Goal: Transaction & Acquisition: Purchase product/service

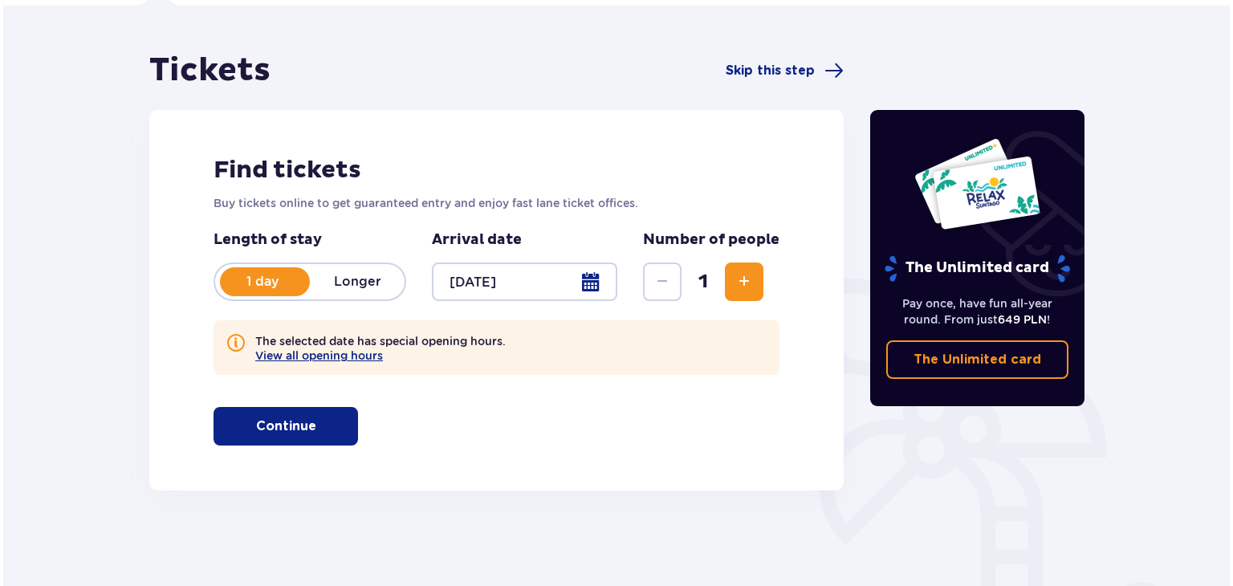
scroll to position [160, 0]
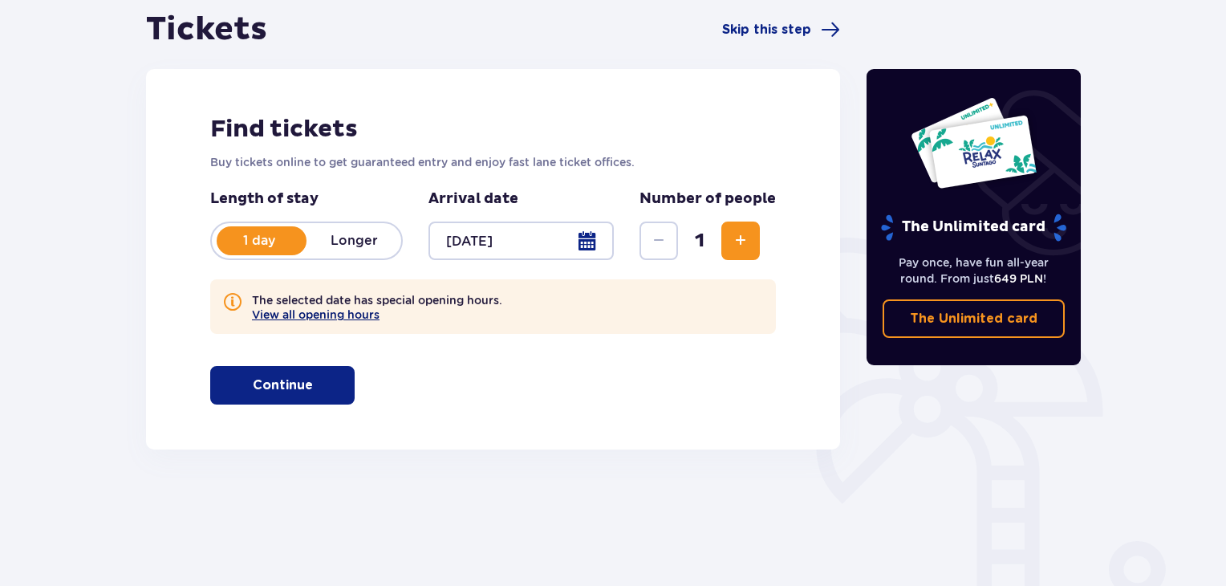
click at [366, 315] on button "View all opening hours" at bounding box center [316, 314] width 128 height 13
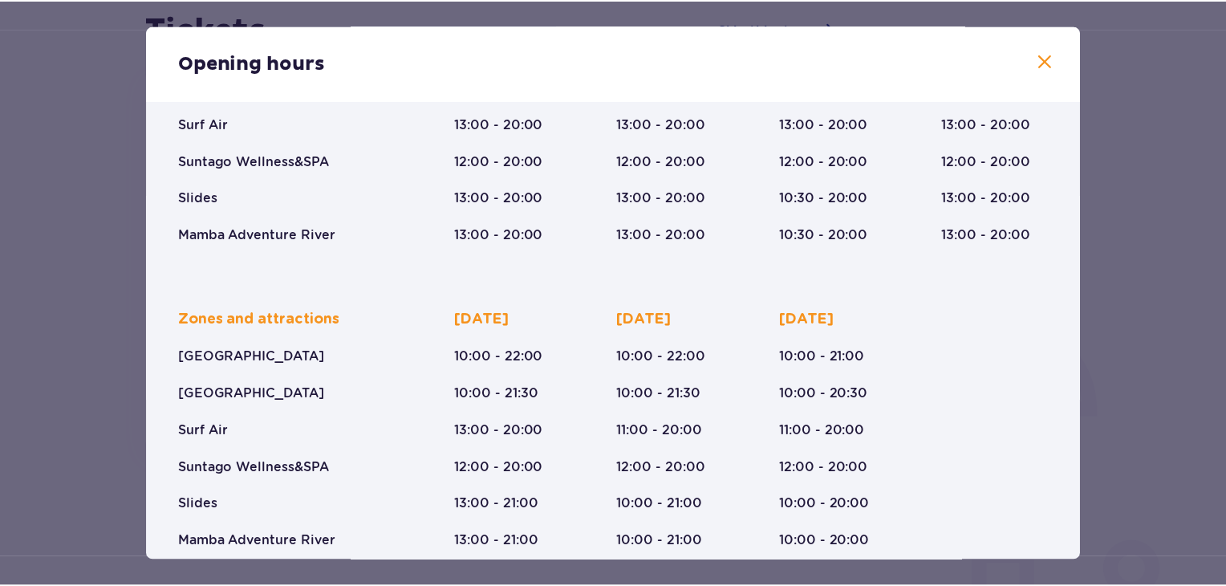
scroll to position [263, 0]
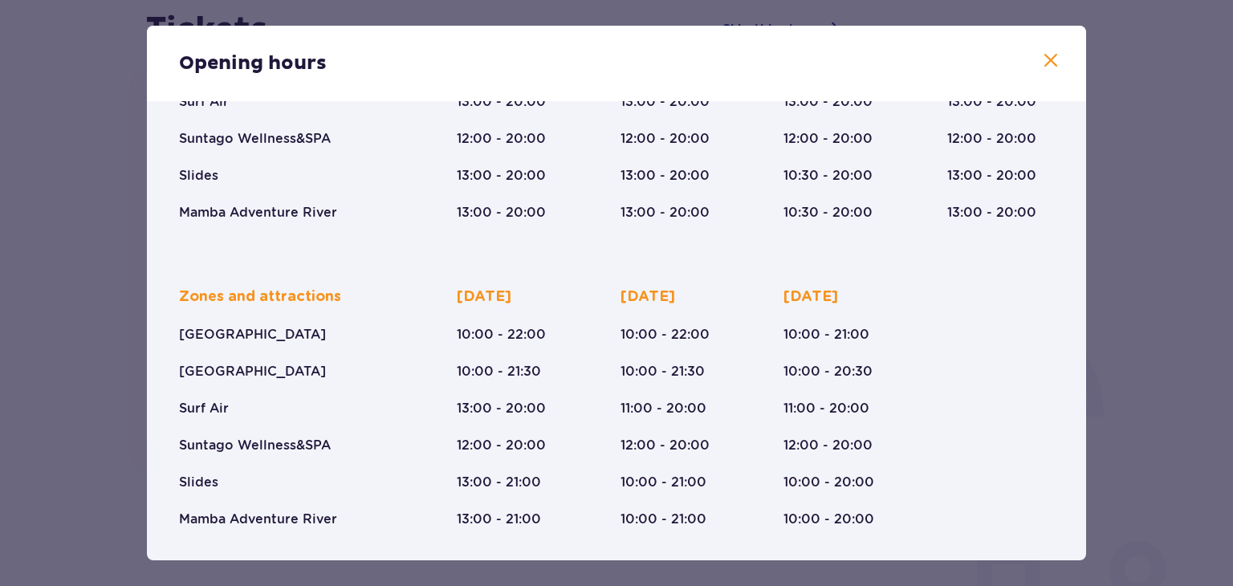
click at [1046, 62] on span at bounding box center [1050, 60] width 19 height 19
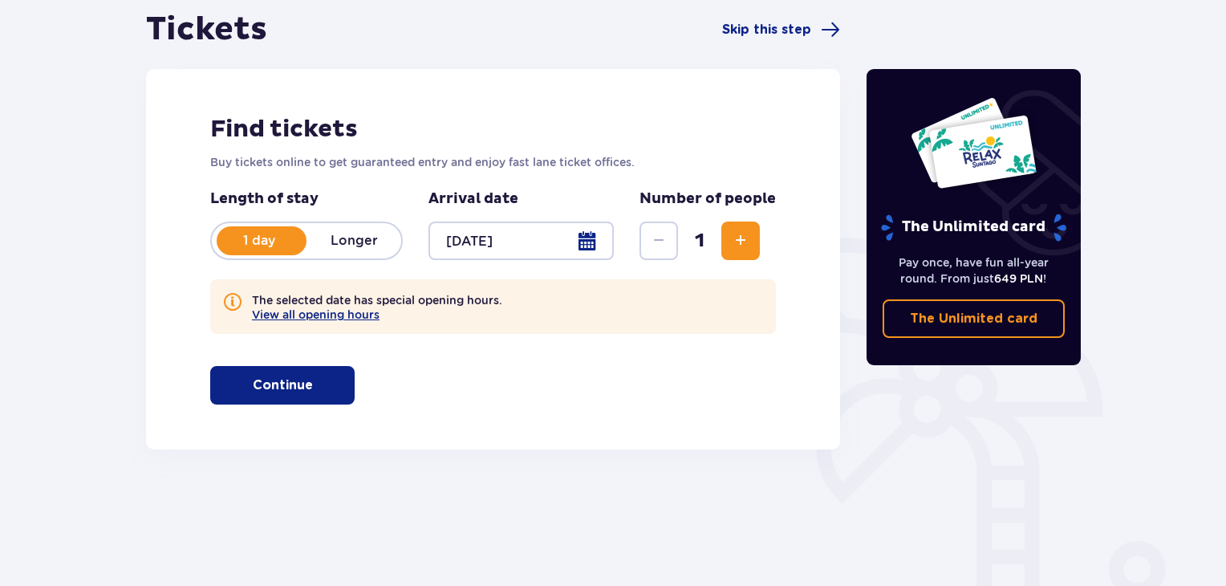
click at [323, 380] on span "button" at bounding box center [316, 385] width 19 height 19
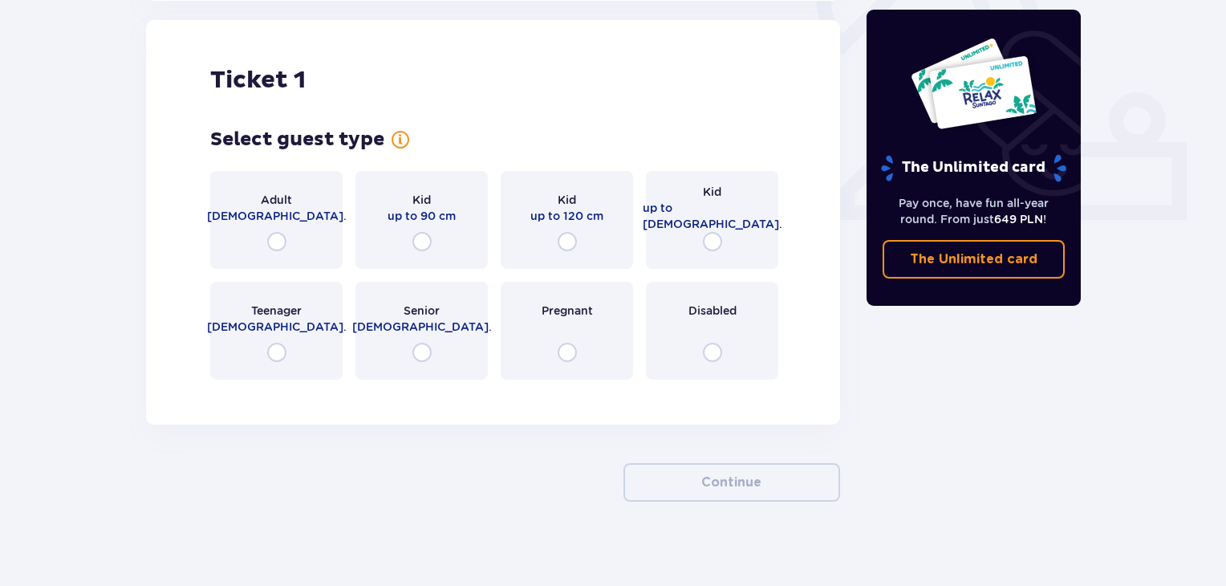
scroll to position [610, 0]
click at [298, 236] on div "Adult 18 - 65 y.o." at bounding box center [276, 219] width 132 height 98
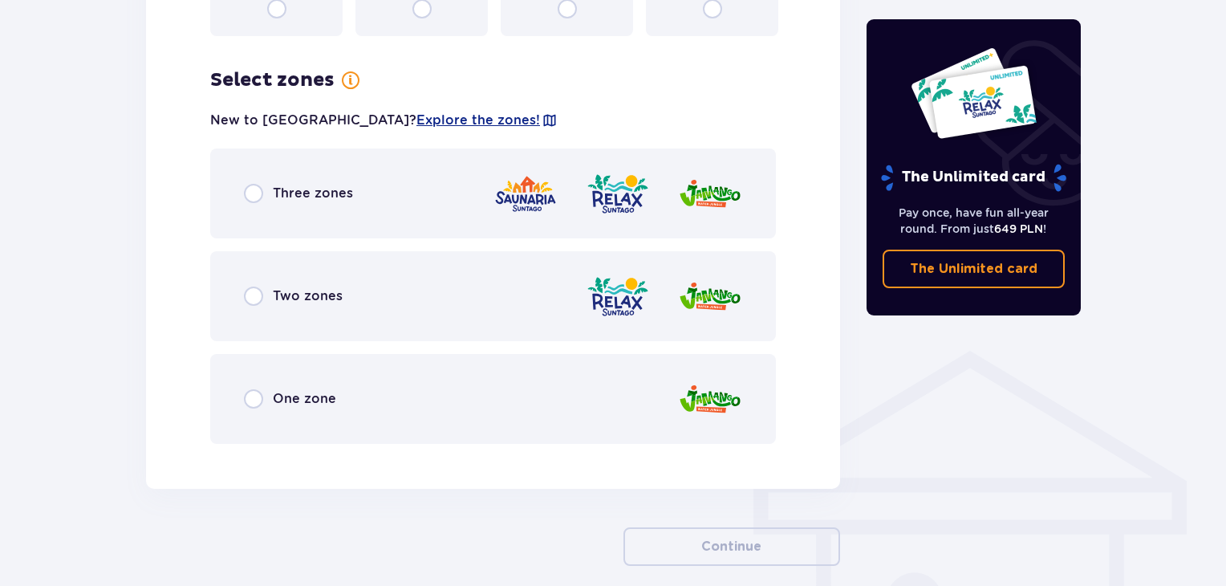
scroll to position [1001, 0]
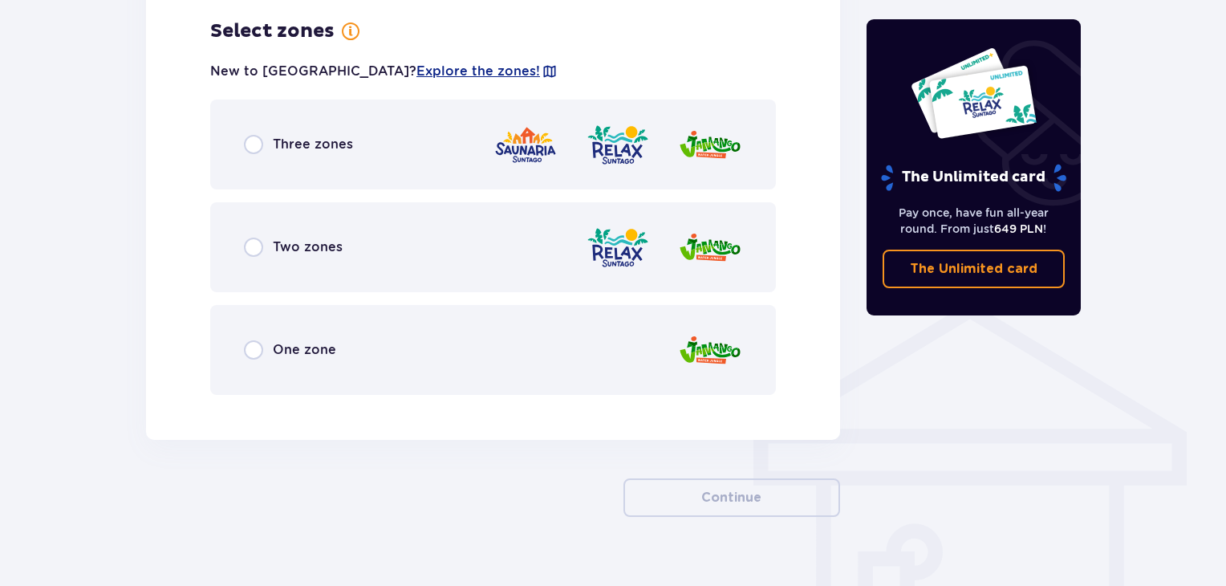
click at [327, 164] on div "Three zones" at bounding box center [493, 145] width 566 height 90
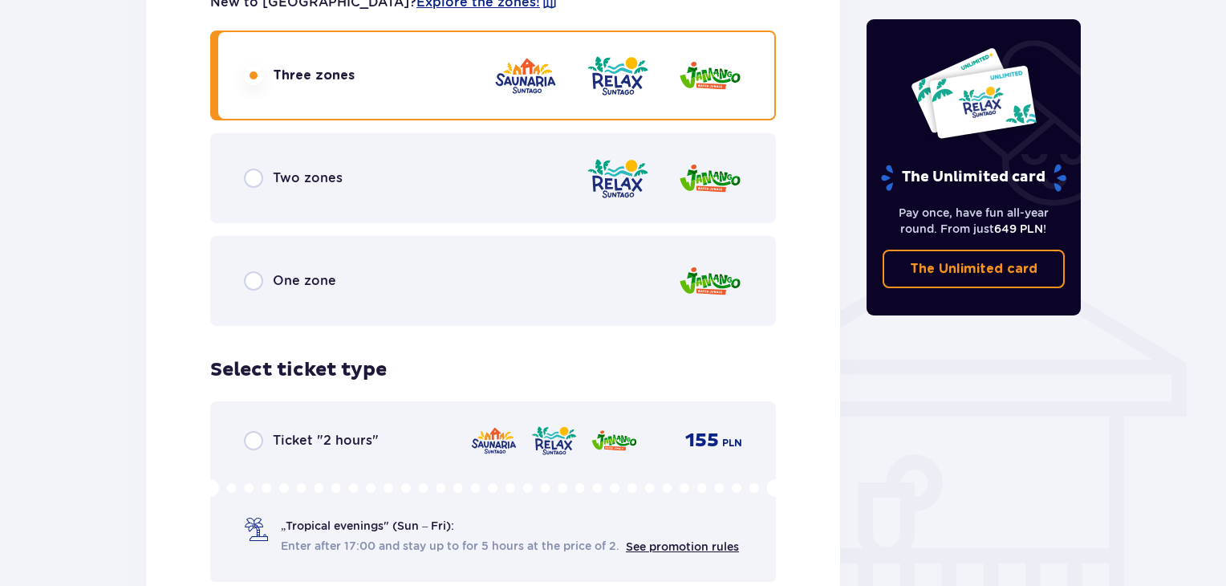
scroll to position [1008, 0]
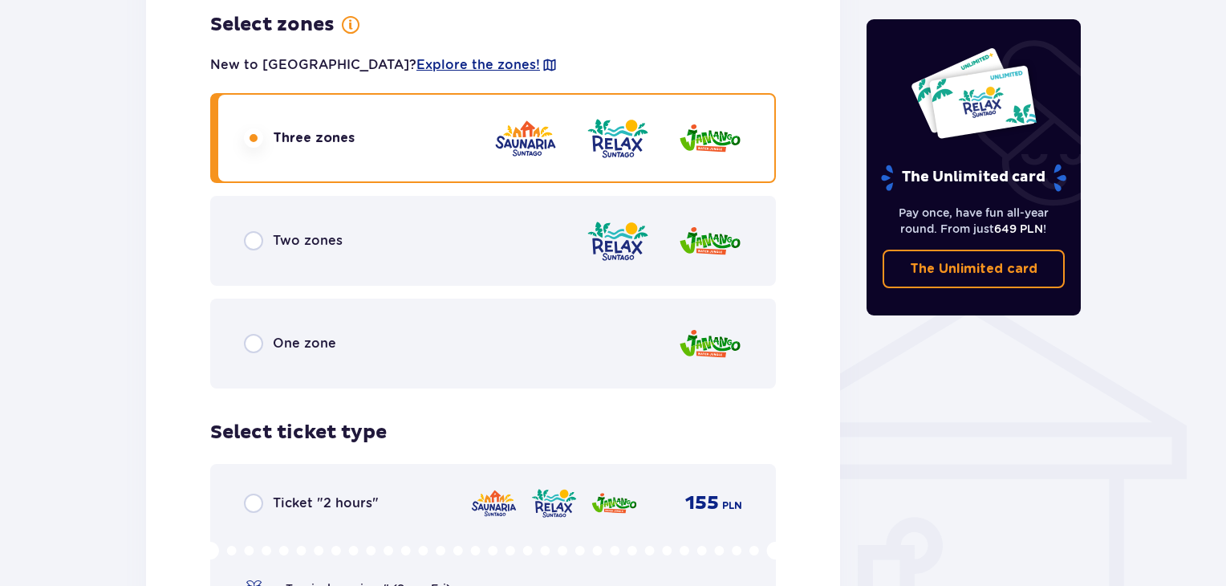
click at [338, 242] on span "Two zones" at bounding box center [308, 241] width 70 height 18
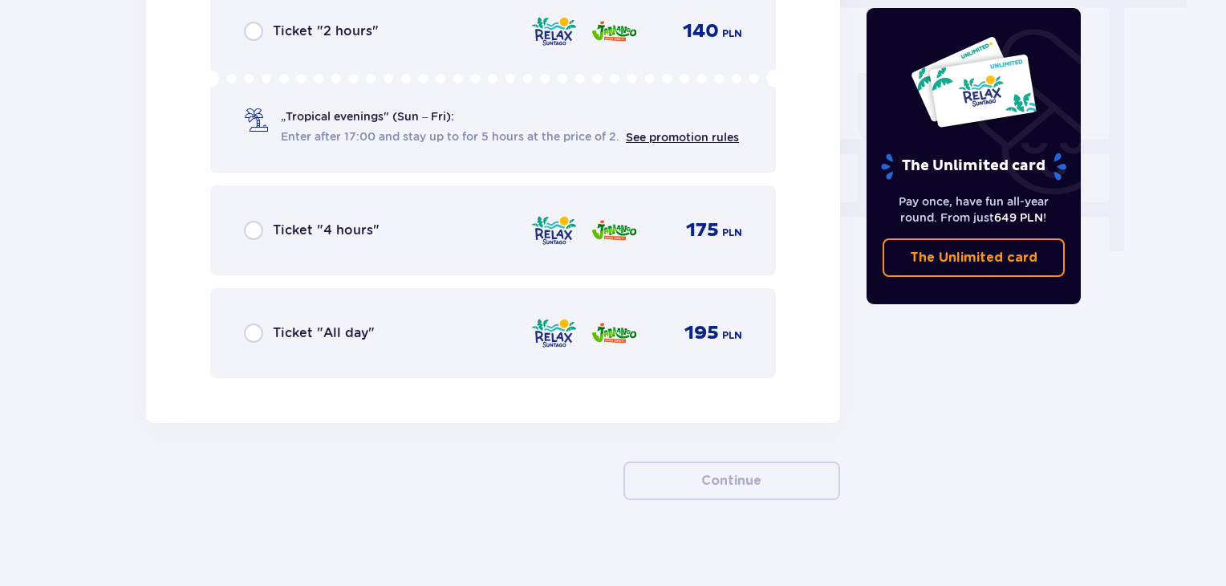
scroll to position [1490, 0]
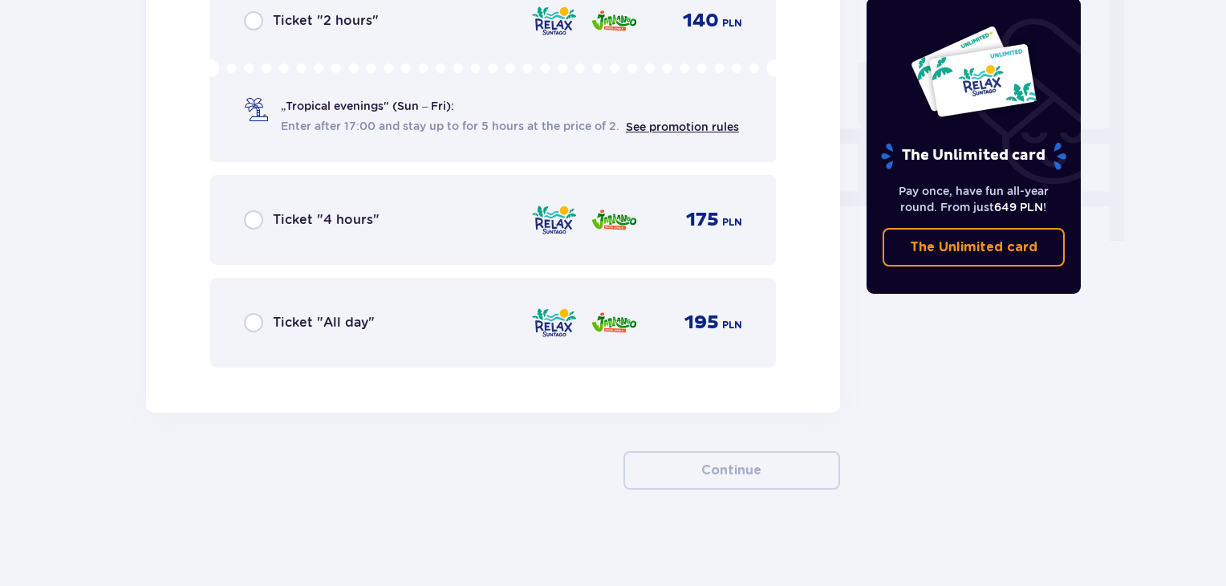
click at [554, 323] on img at bounding box center [553, 323] width 47 height 34
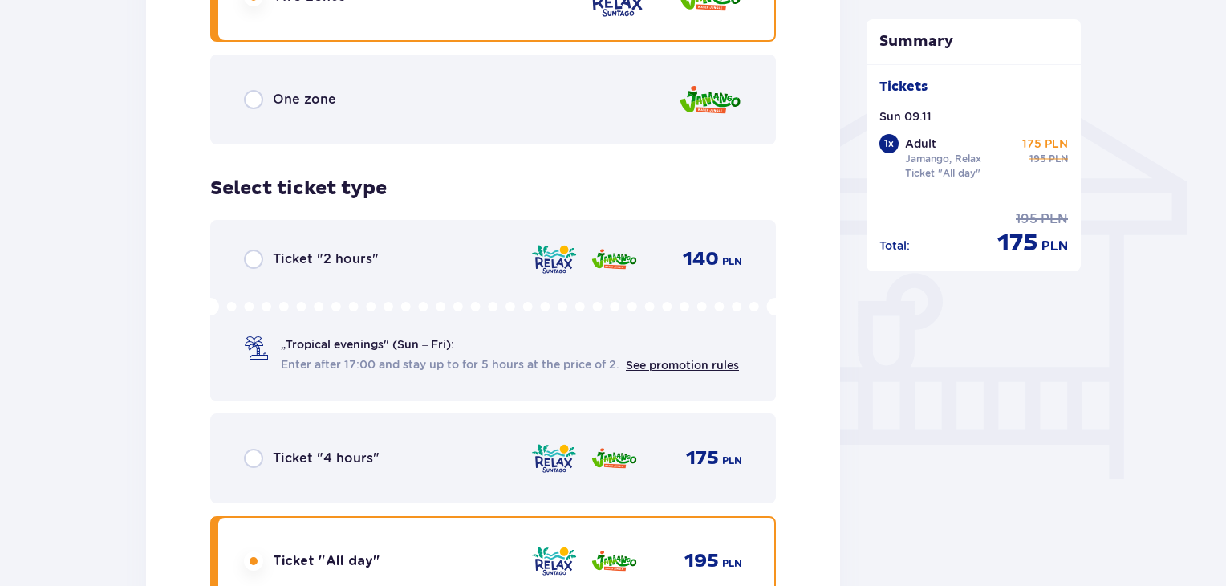
scroll to position [1011, 0]
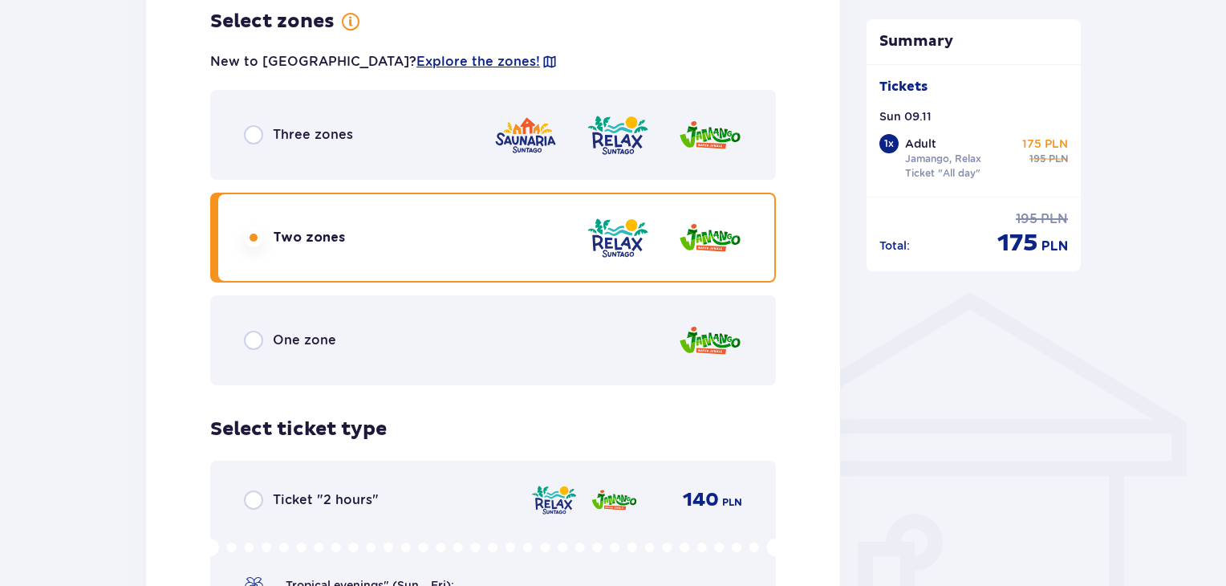
click at [510, 333] on div "One zone" at bounding box center [493, 340] width 566 height 90
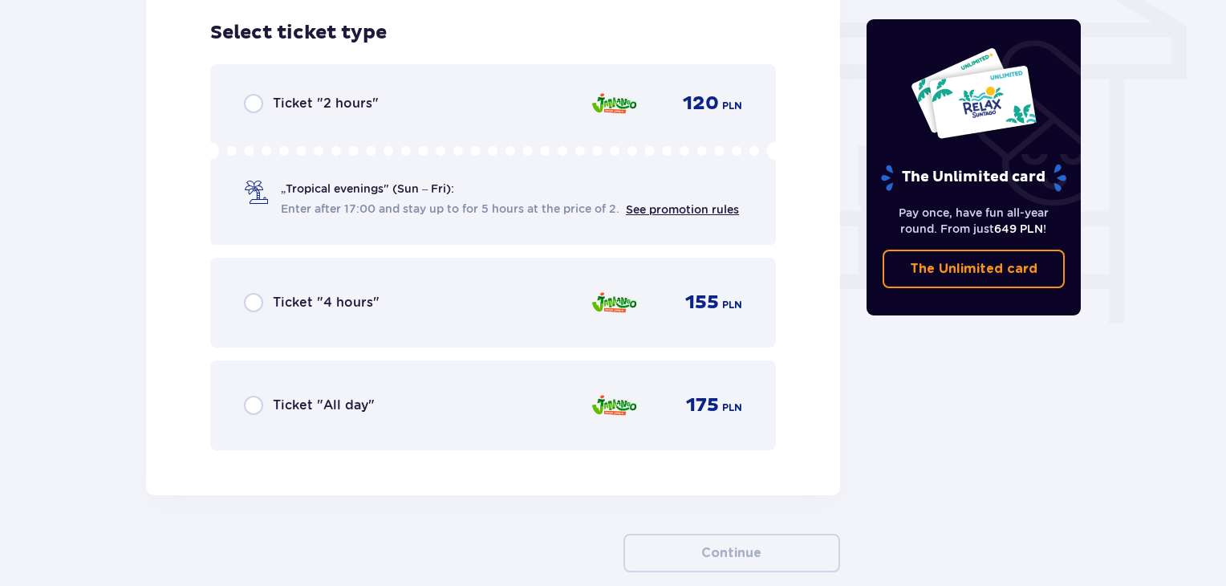
scroll to position [1409, 0]
click at [593, 399] on img at bounding box center [614, 404] width 47 height 34
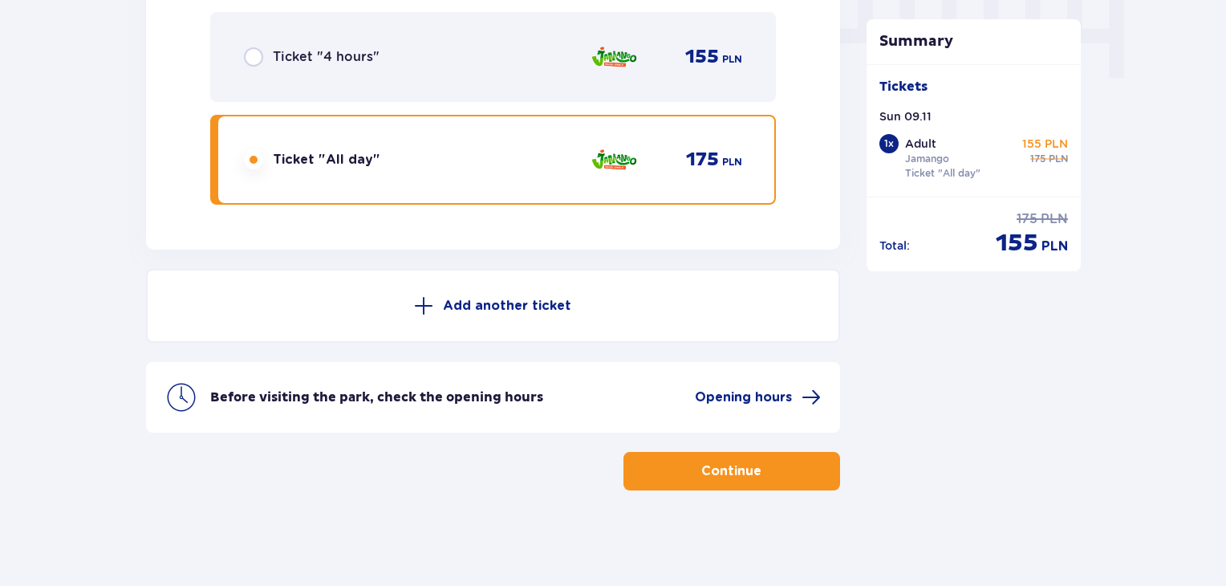
scroll to position [1653, 0]
click at [651, 390] on div "Before visiting the park, check the opening hours Opening hours" at bounding box center [515, 397] width 611 height 19
click at [771, 396] on span "Opening hours" at bounding box center [743, 397] width 97 height 18
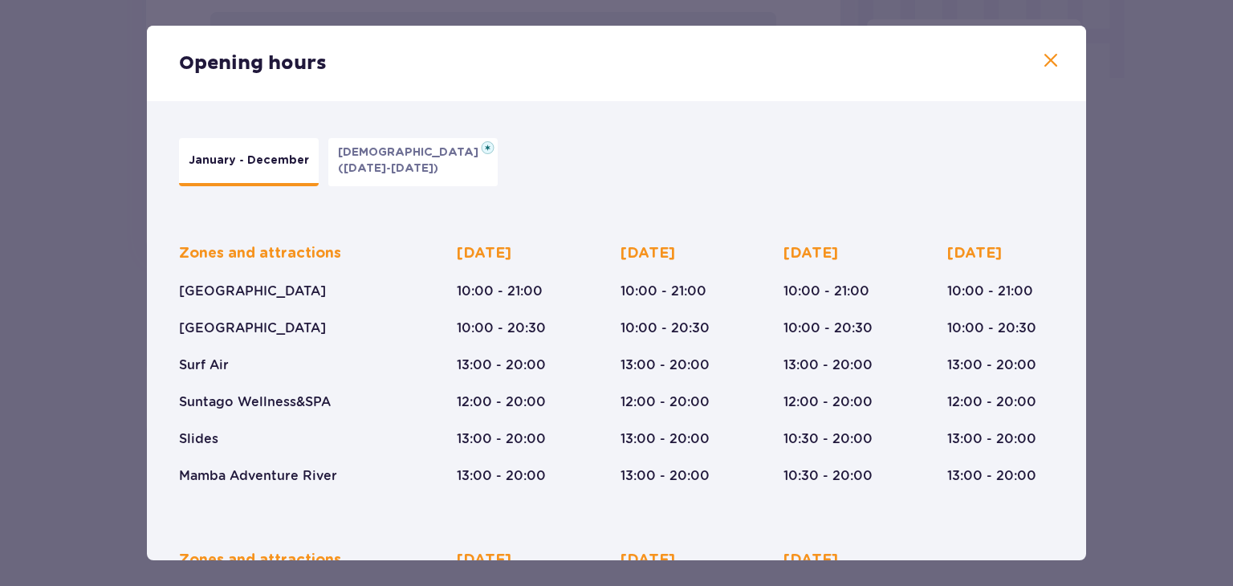
click at [1049, 58] on span at bounding box center [1050, 60] width 19 height 19
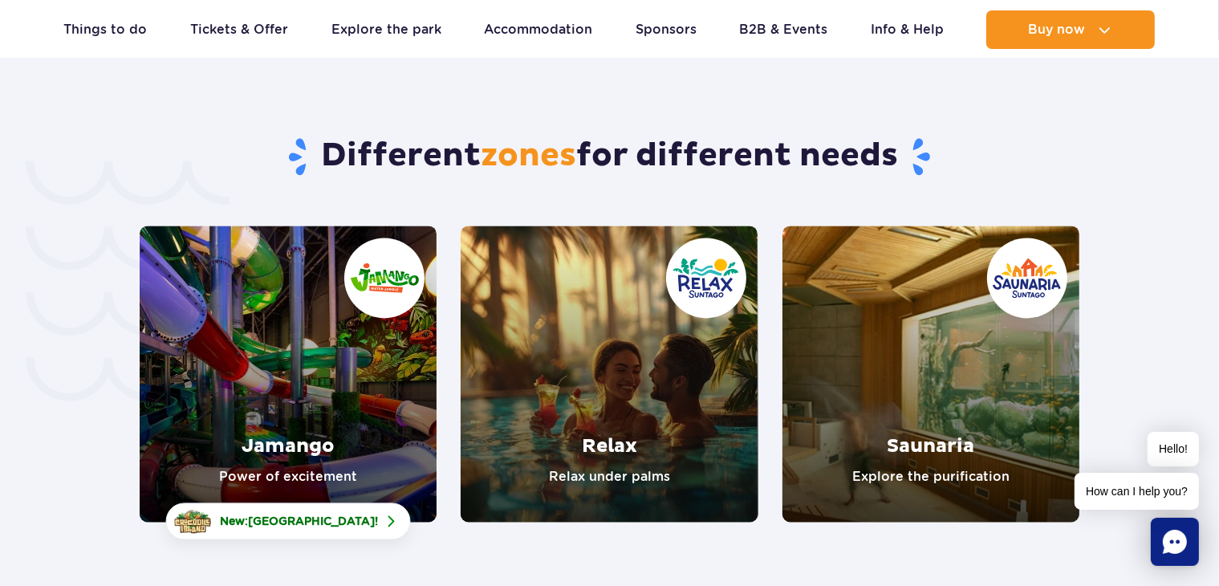
scroll to position [3290, 0]
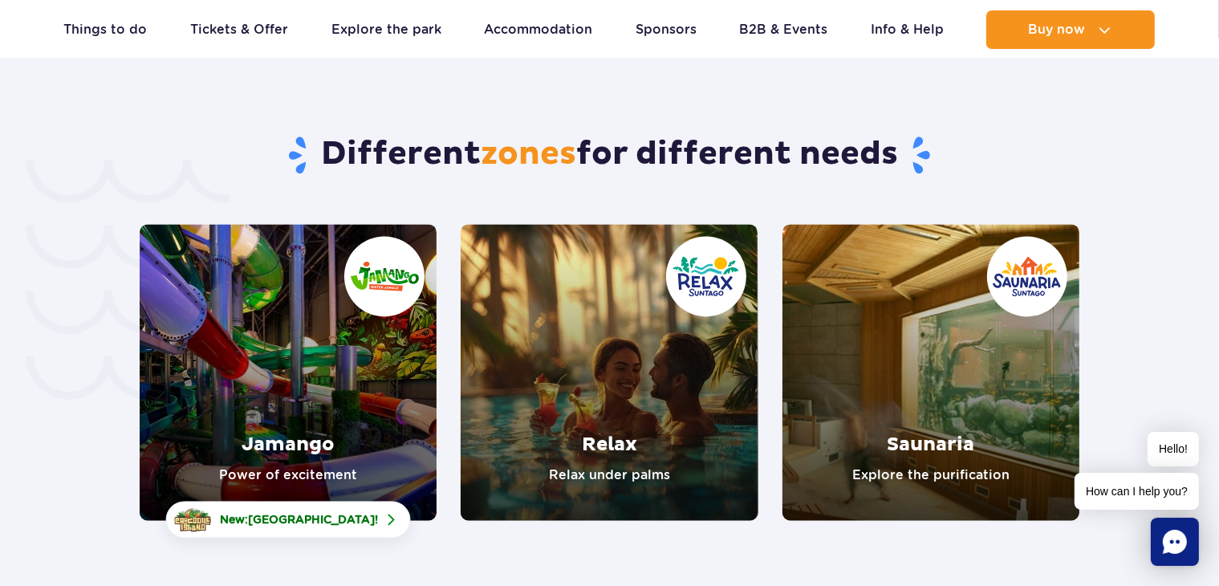
click at [676, 312] on link "Relax" at bounding box center [609, 372] width 297 height 296
click at [323, 319] on link "Jamango" at bounding box center [288, 372] width 297 height 296
click at [916, 325] on link "Saunaria" at bounding box center [930, 372] width 297 height 296
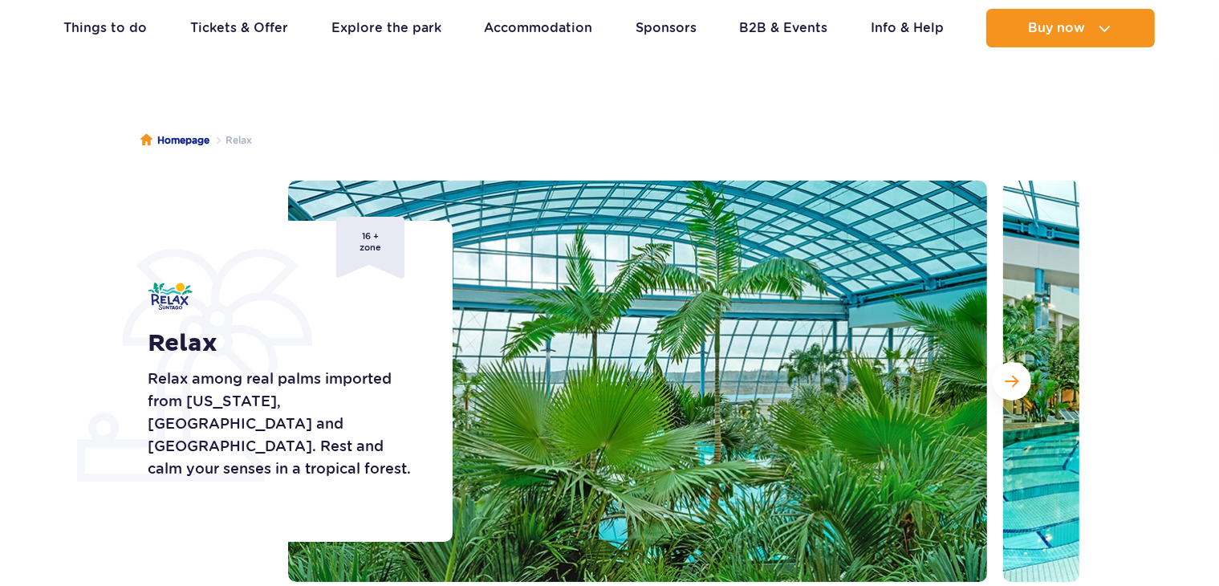
scroll to position [80, 0]
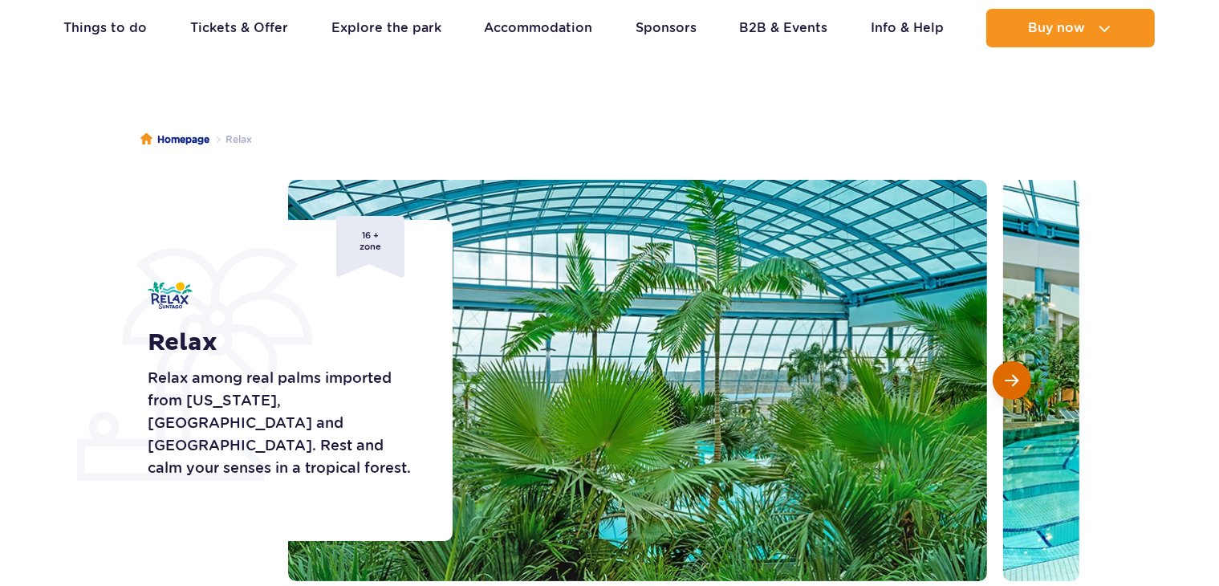
click at [1001, 382] on button "Next slide" at bounding box center [1012, 380] width 39 height 39
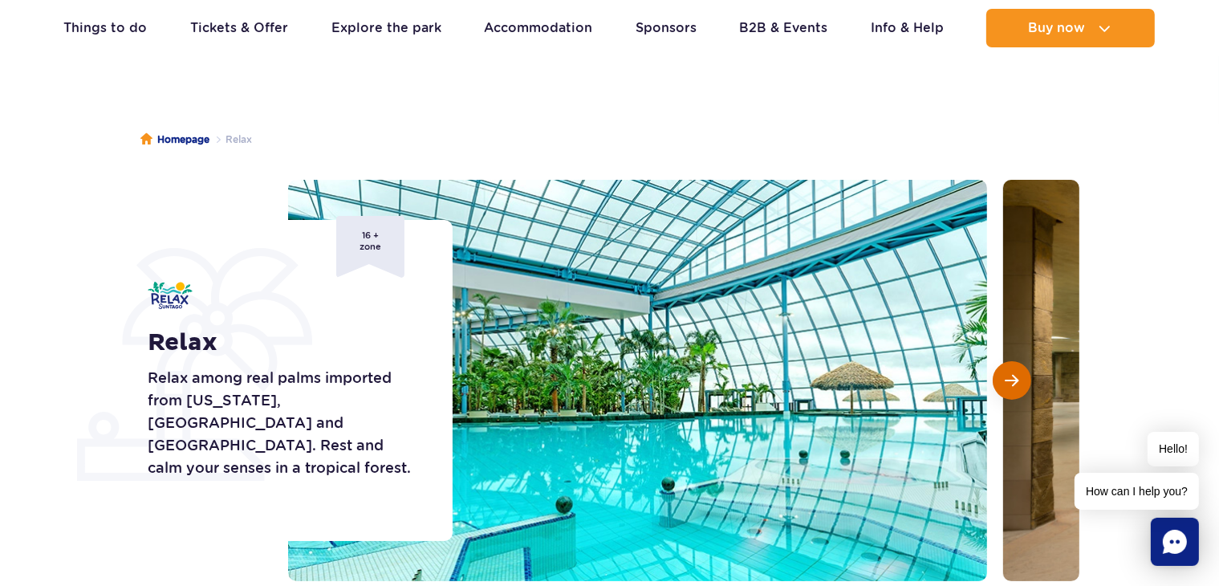
click at [1001, 382] on button "Next slide" at bounding box center [1012, 380] width 39 height 39
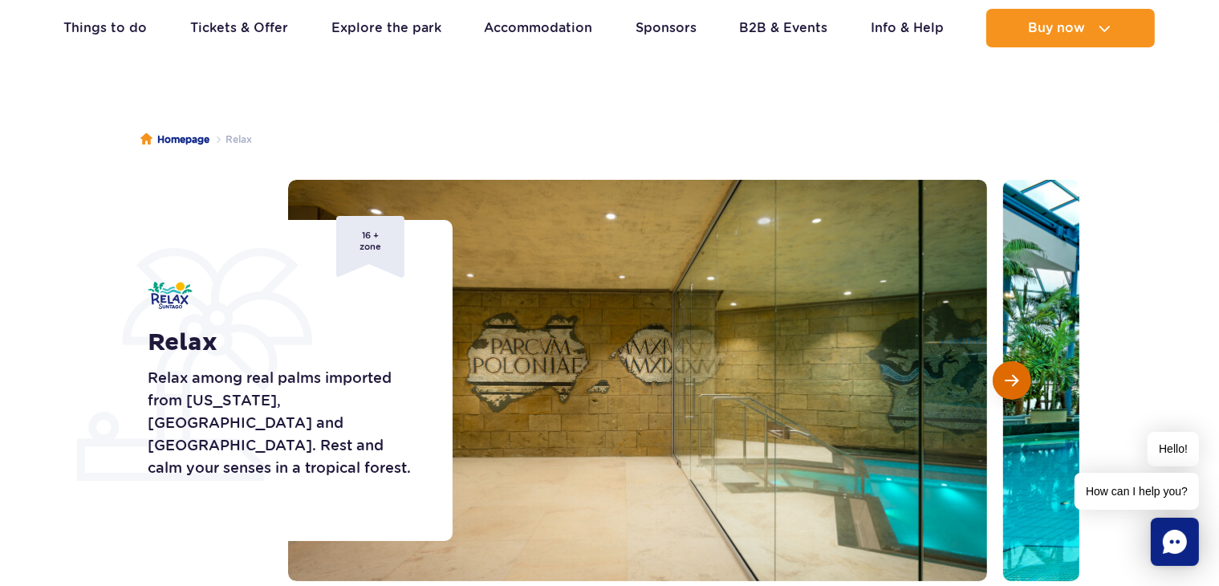
click at [1001, 382] on button "Next slide" at bounding box center [1012, 380] width 39 height 39
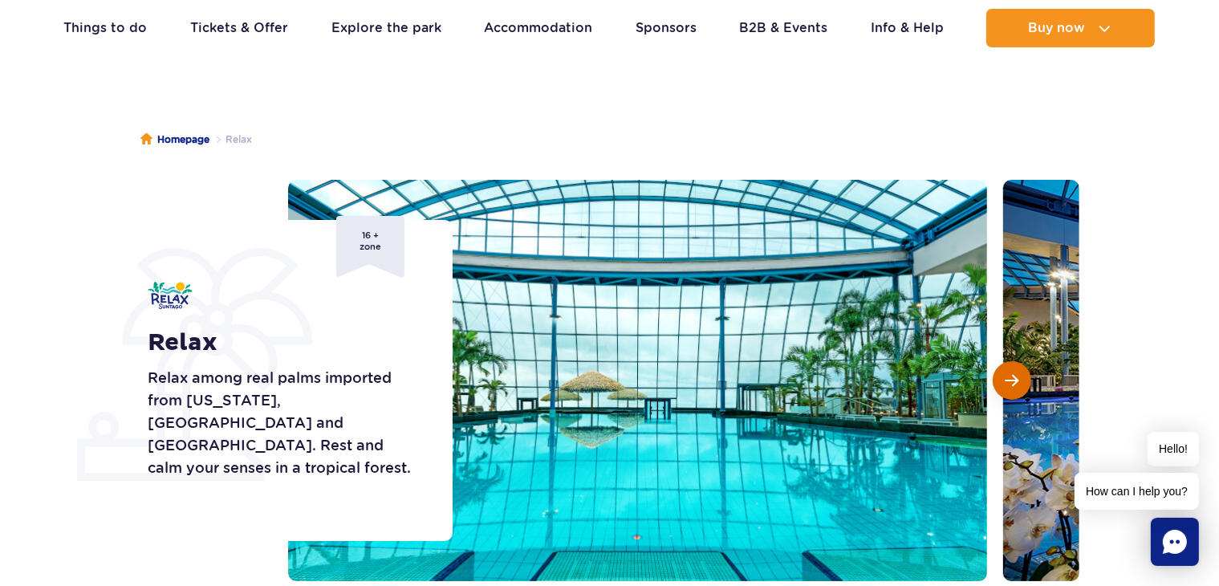
click at [1001, 382] on button "Next slide" at bounding box center [1012, 380] width 39 height 39
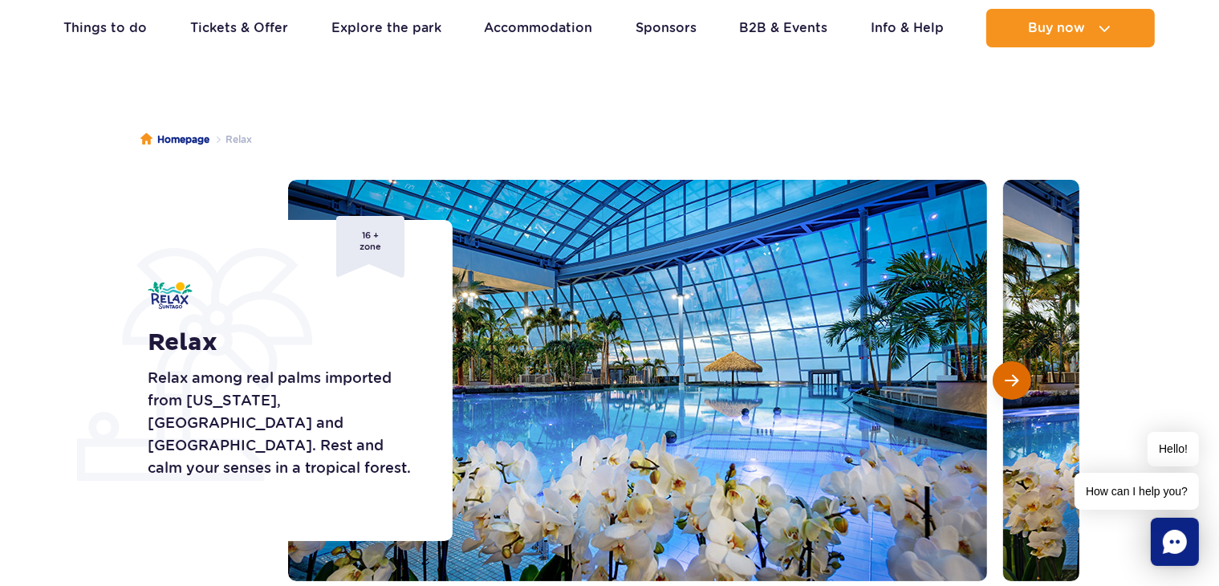
click at [1001, 382] on button "Next slide" at bounding box center [1012, 380] width 39 height 39
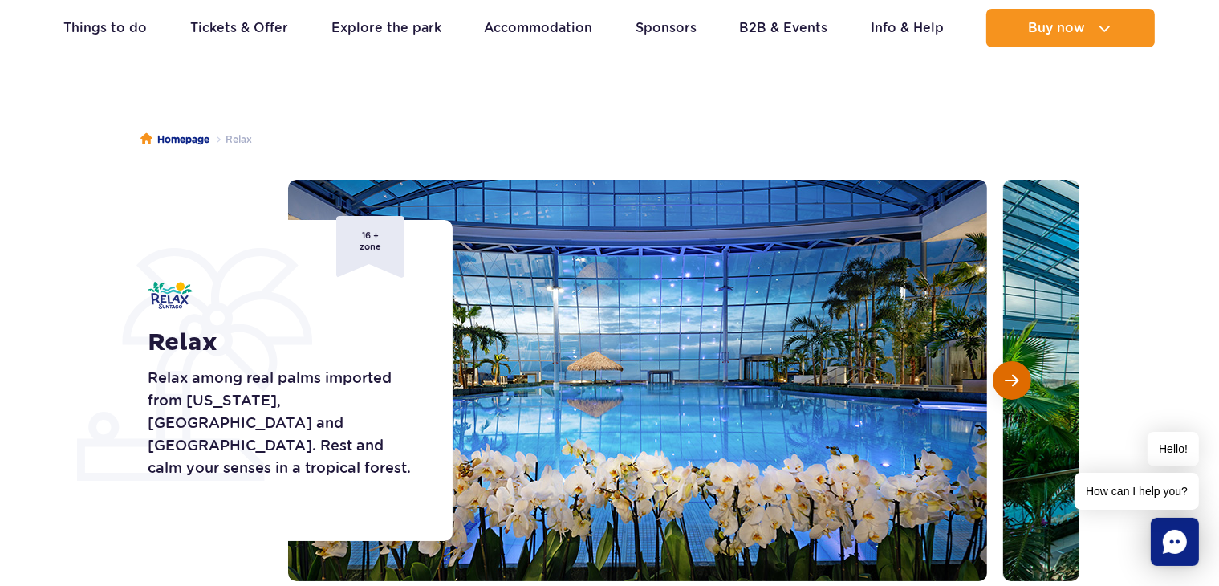
click at [1001, 382] on button "Next slide" at bounding box center [1012, 380] width 39 height 39
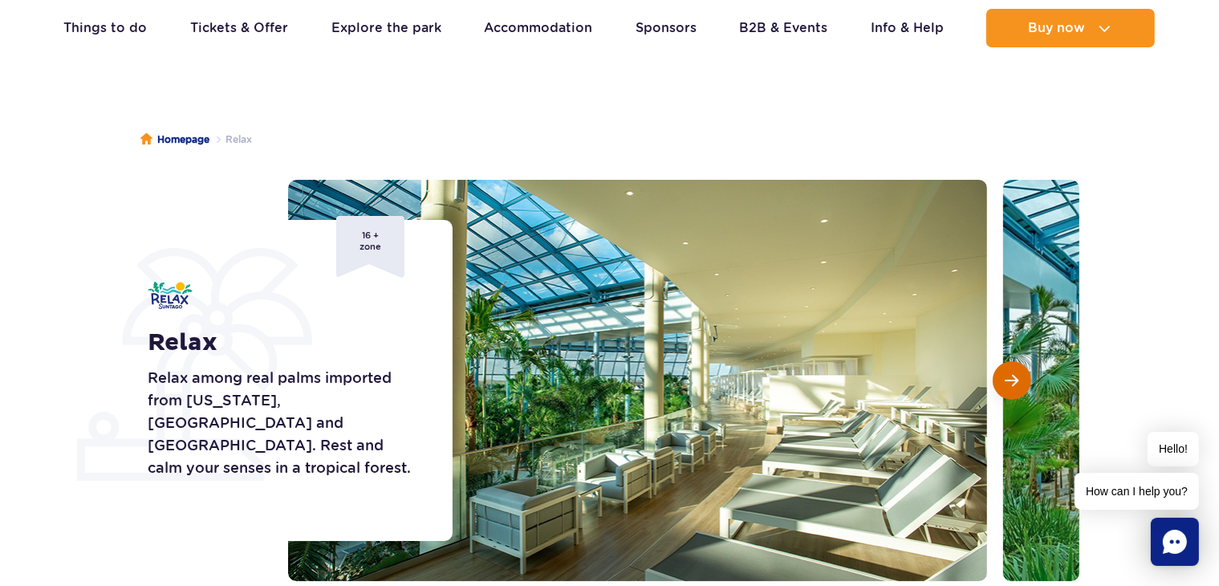
click at [1001, 382] on button "Next slide" at bounding box center [1012, 380] width 39 height 39
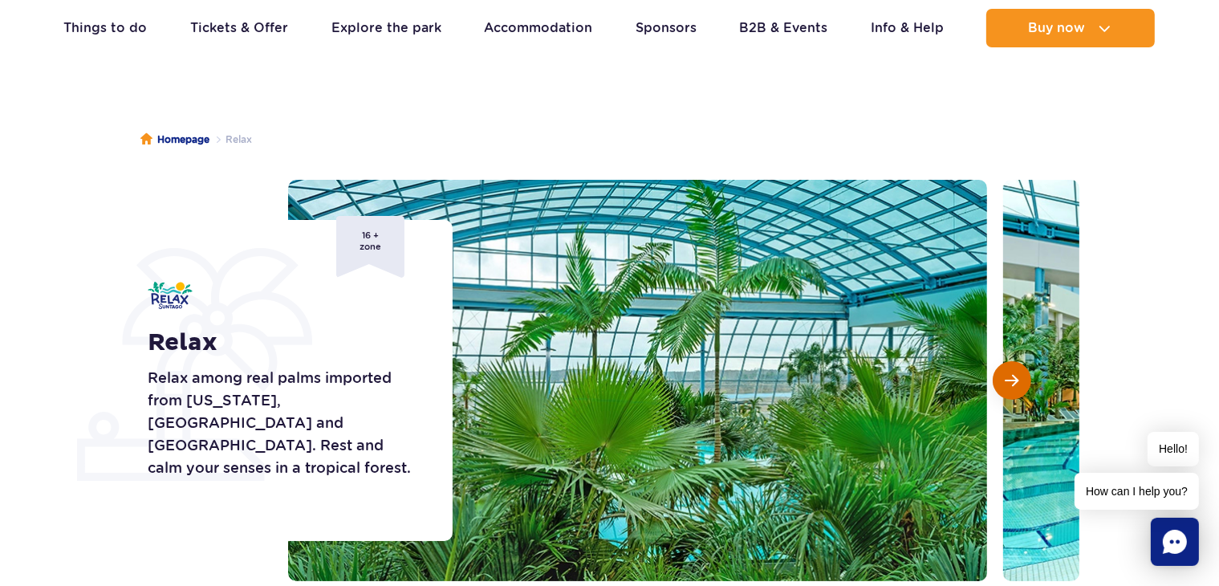
click at [1001, 382] on button "Next slide" at bounding box center [1012, 380] width 39 height 39
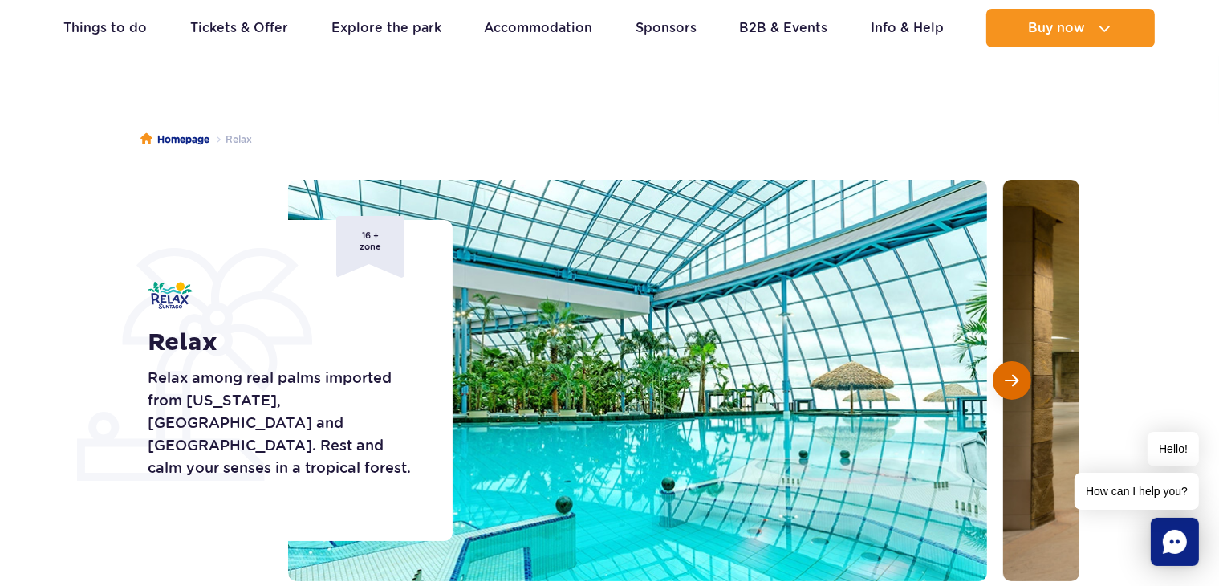
click at [1001, 382] on button "Next slide" at bounding box center [1012, 380] width 39 height 39
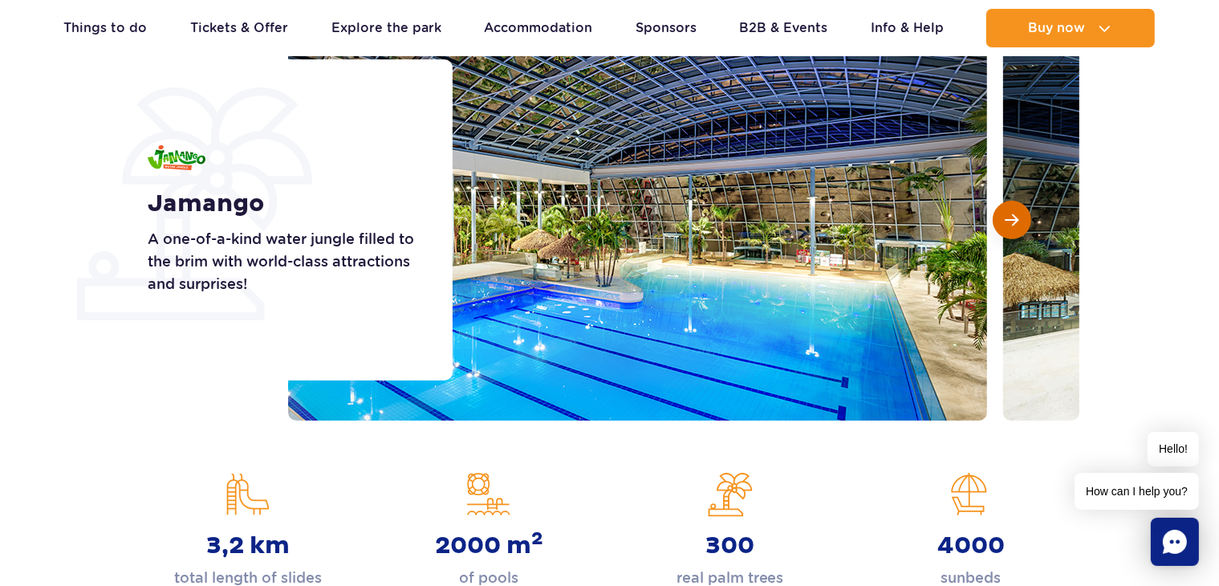
click at [1012, 225] on span "Next slide" at bounding box center [1012, 220] width 14 height 14
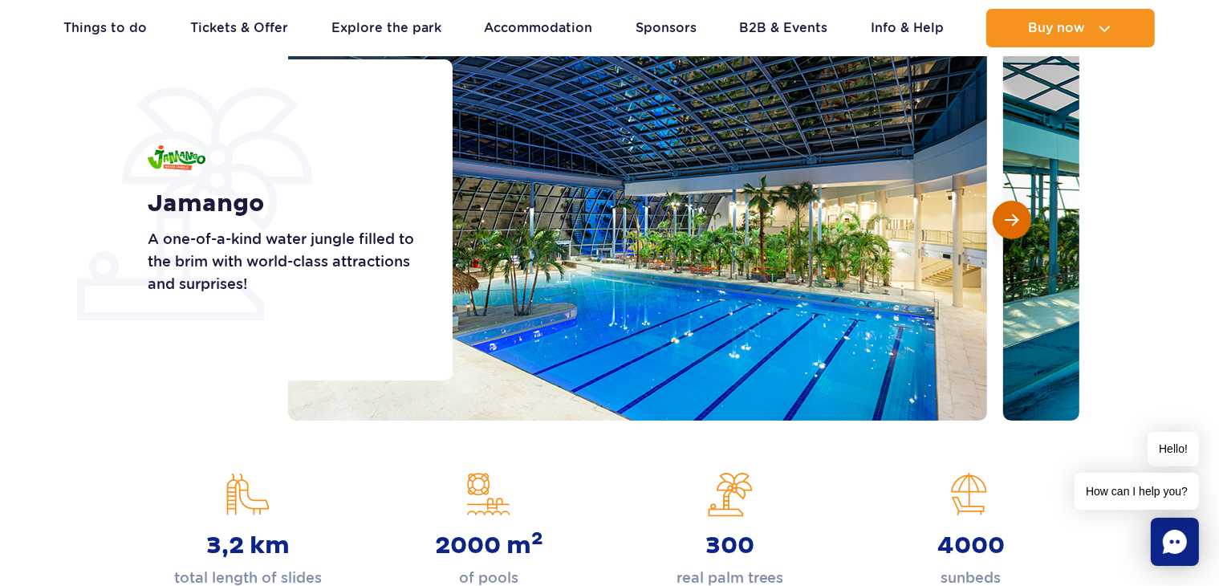
click at [1012, 225] on span "Next slide" at bounding box center [1012, 220] width 14 height 14
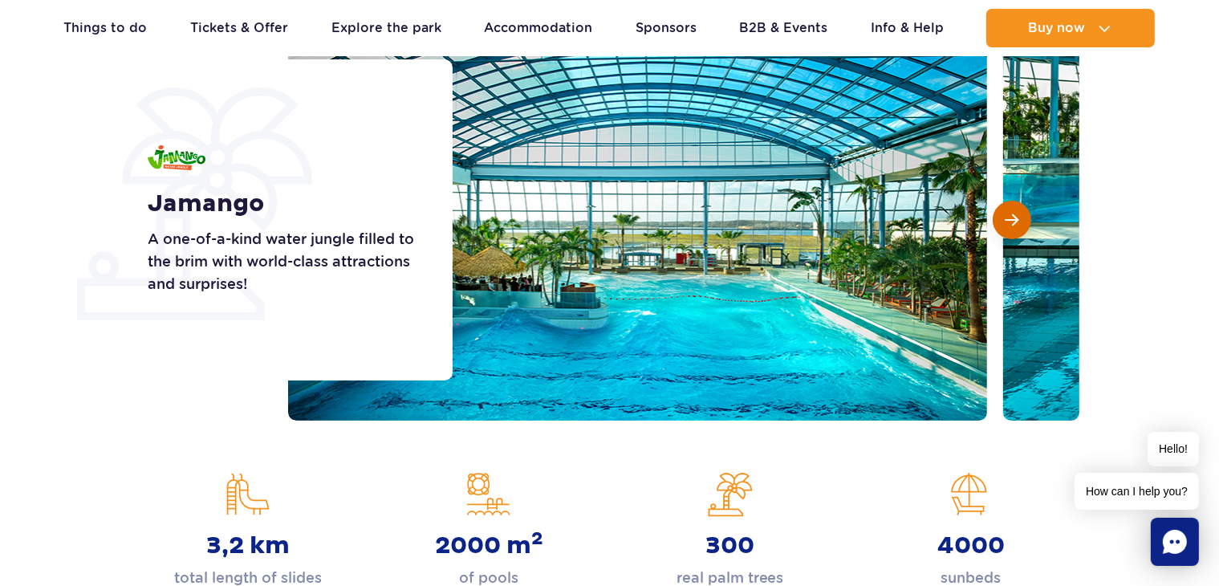
click at [1012, 225] on span "Next slide" at bounding box center [1012, 220] width 14 height 14
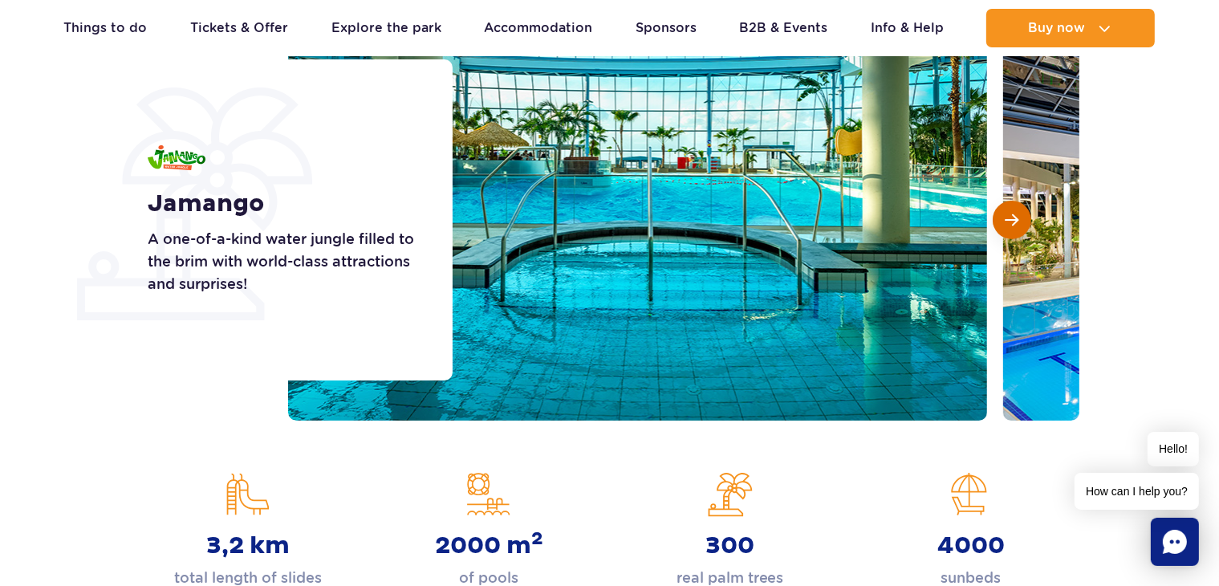
click at [1012, 225] on span "Next slide" at bounding box center [1012, 220] width 14 height 14
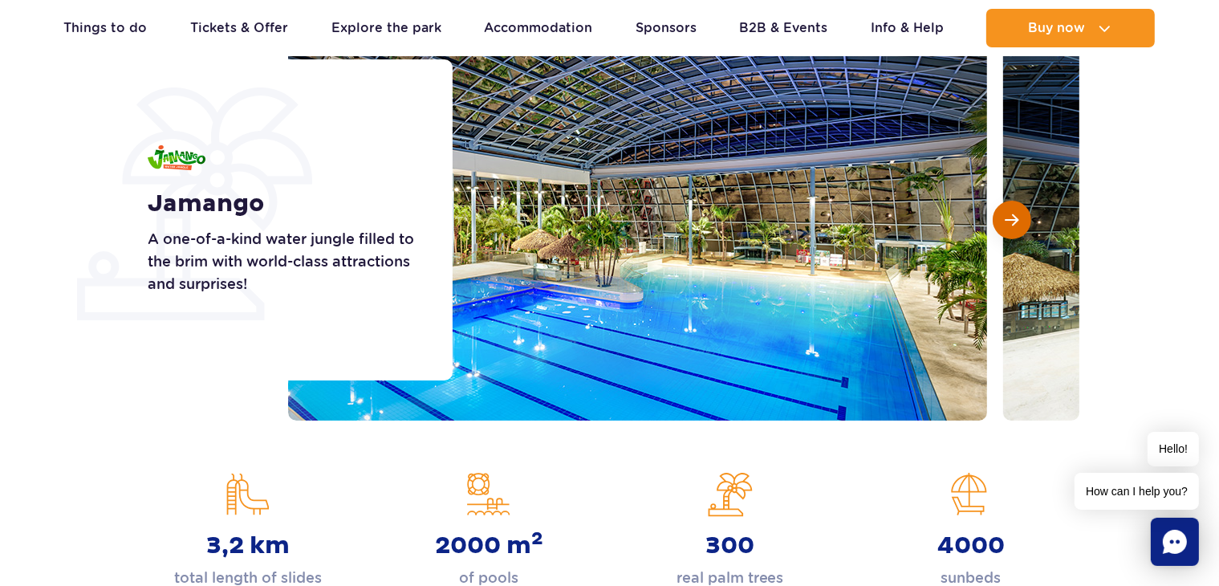
click at [1012, 225] on span "Next slide" at bounding box center [1012, 220] width 14 height 14
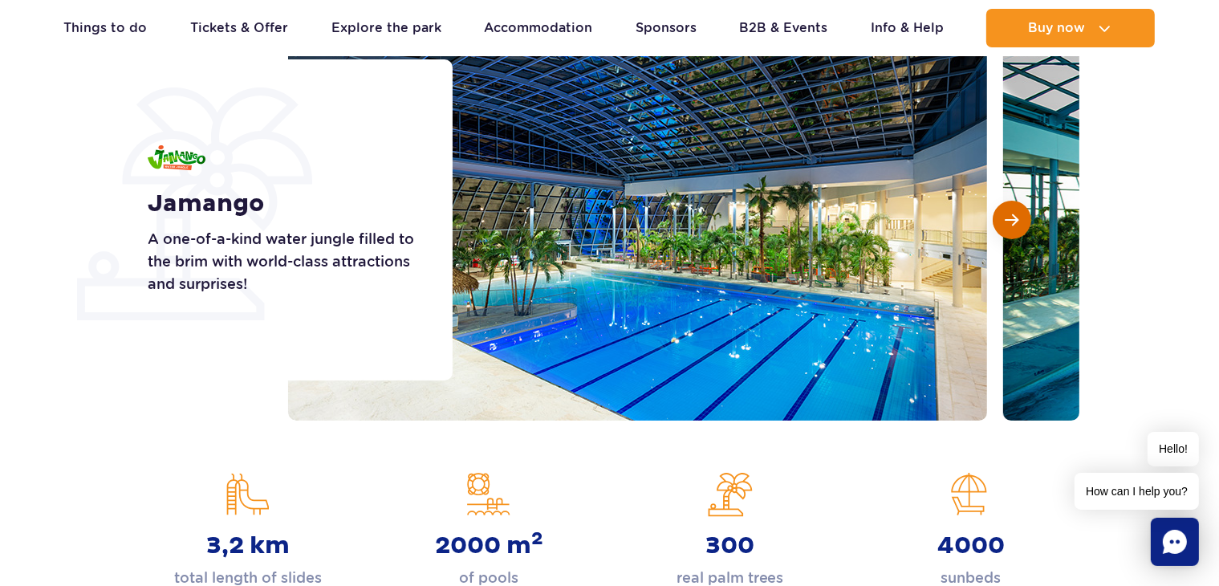
click at [1012, 225] on span "Next slide" at bounding box center [1012, 220] width 14 height 14
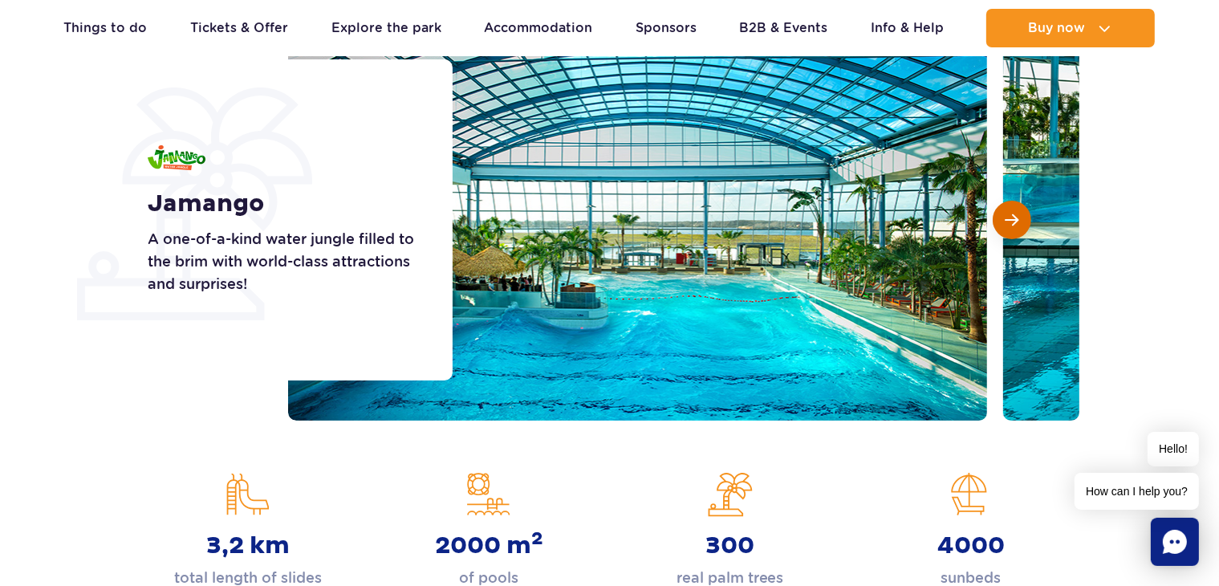
click at [1012, 225] on span "Next slide" at bounding box center [1012, 220] width 14 height 14
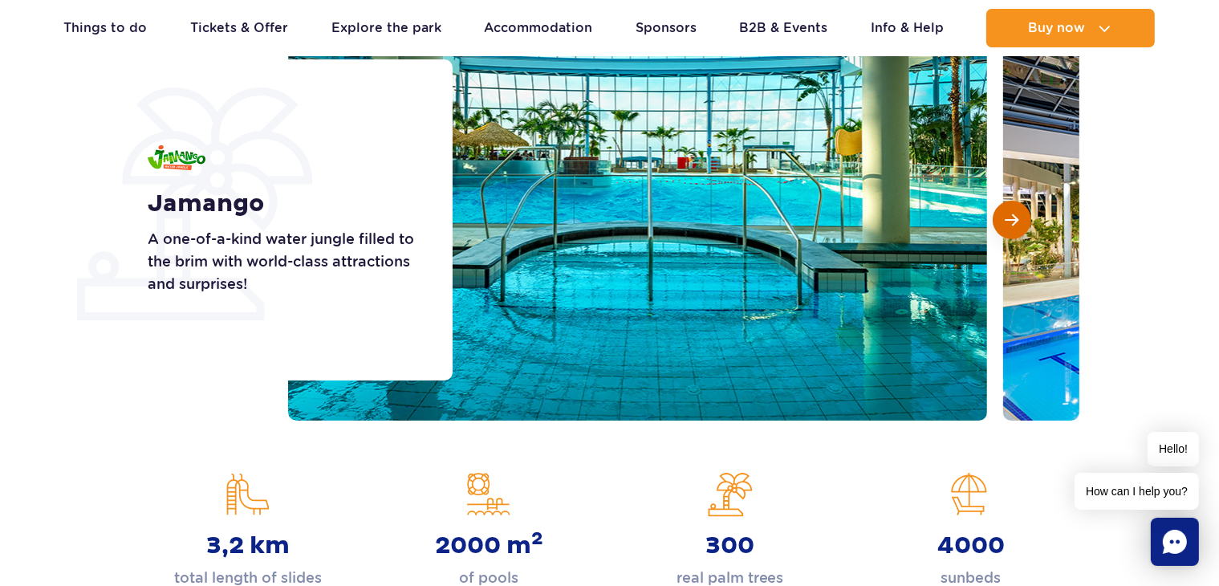
click at [1012, 225] on span "Next slide" at bounding box center [1012, 220] width 14 height 14
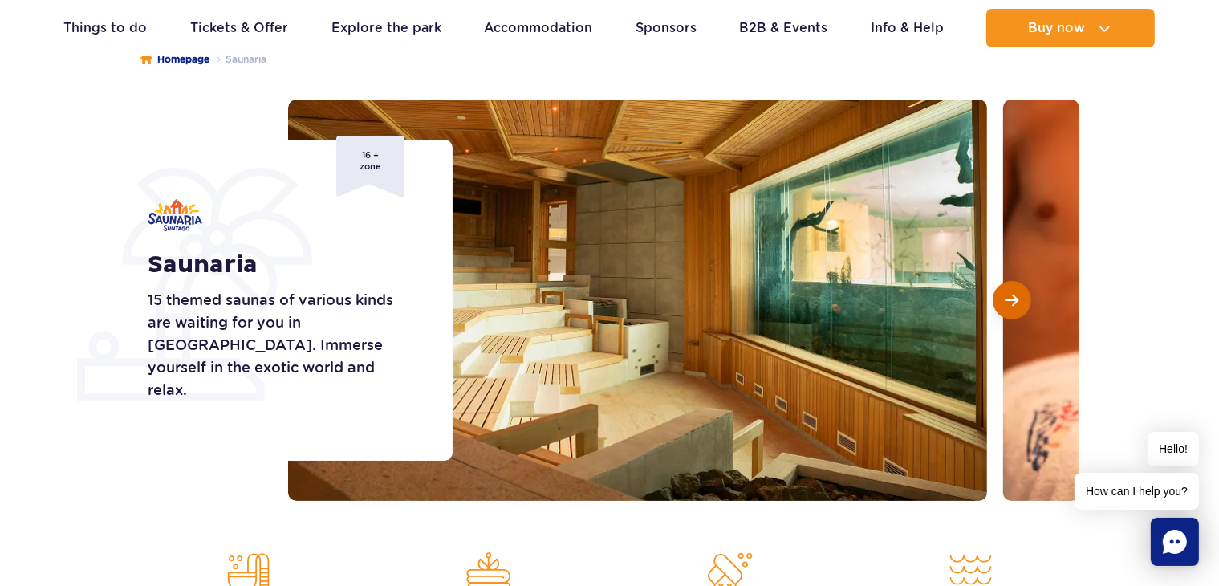
click at [1022, 303] on button "Next slide" at bounding box center [1012, 300] width 39 height 39
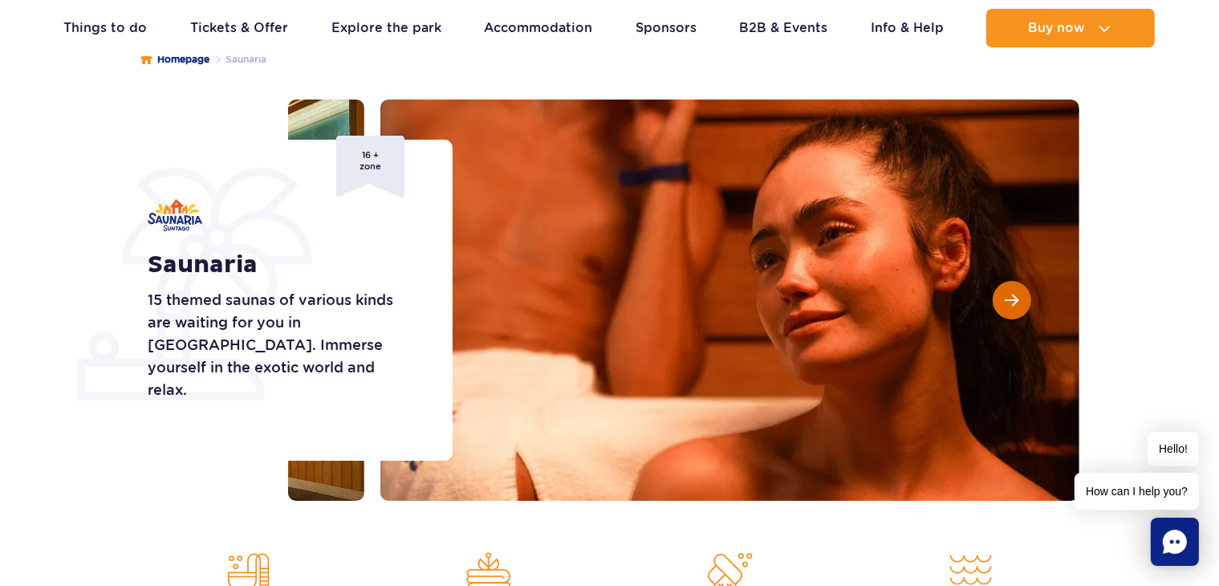
click at [1022, 303] on button "Next slide" at bounding box center [1012, 300] width 39 height 39
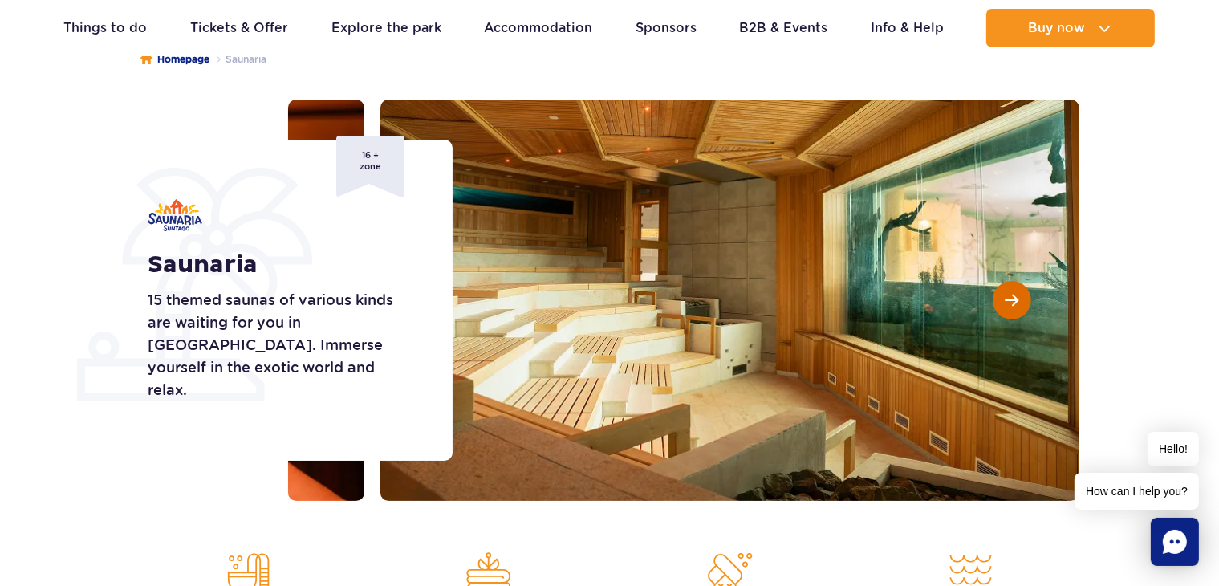
click at [1022, 303] on button "Next slide" at bounding box center [1012, 300] width 39 height 39
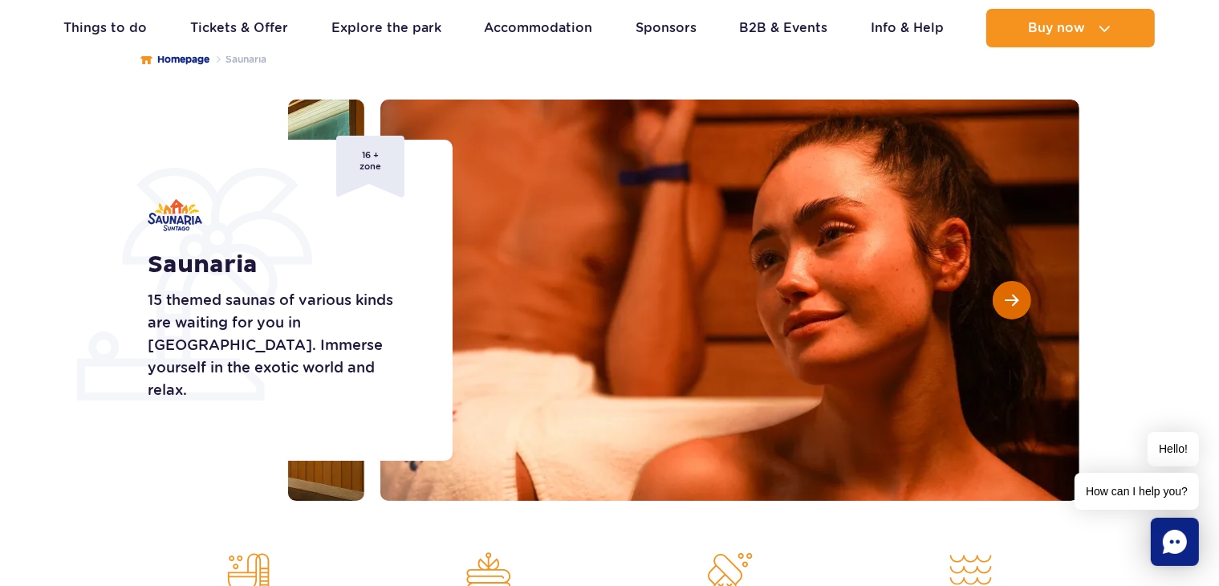
click at [1022, 303] on button "Next slide" at bounding box center [1012, 300] width 39 height 39
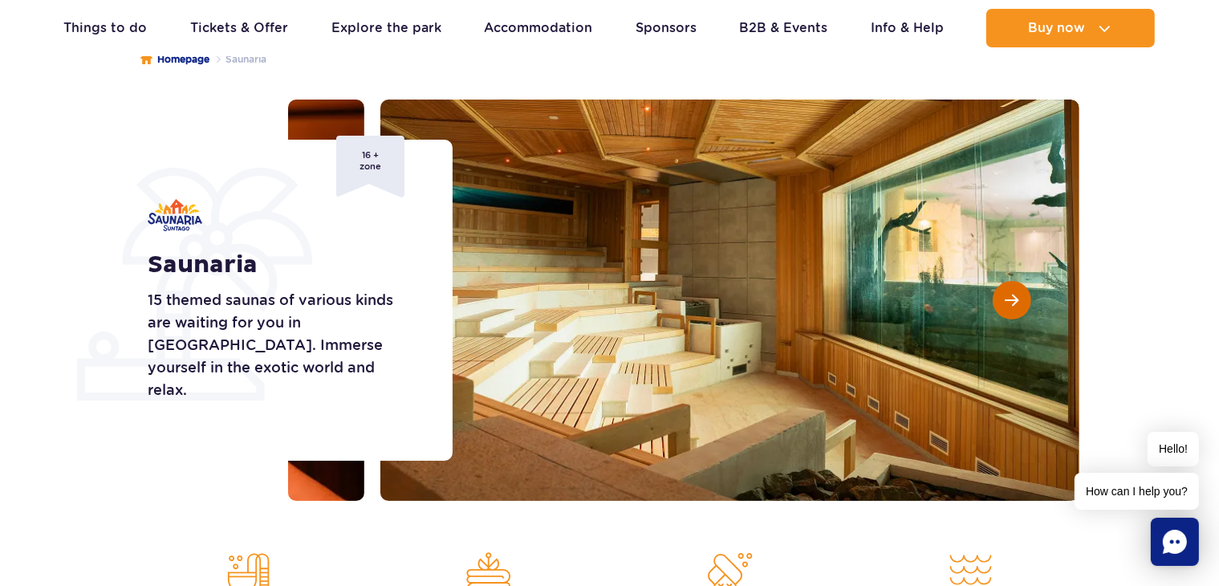
click at [1022, 303] on button "Next slide" at bounding box center [1012, 300] width 39 height 39
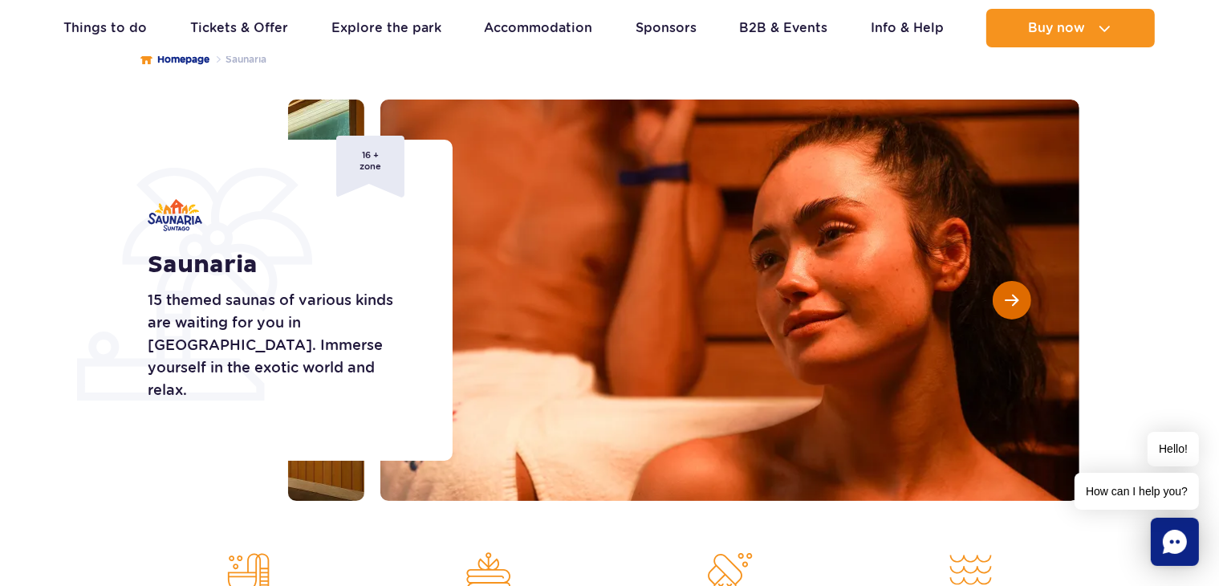
click at [1022, 303] on button "Next slide" at bounding box center [1012, 300] width 39 height 39
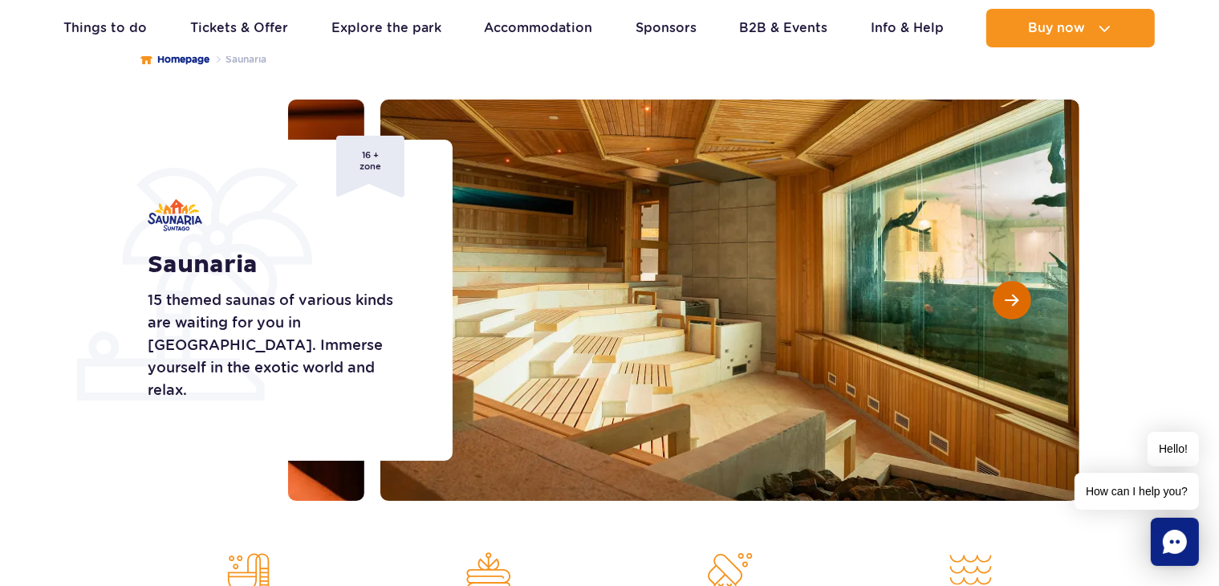
click at [1022, 303] on button "Next slide" at bounding box center [1012, 300] width 39 height 39
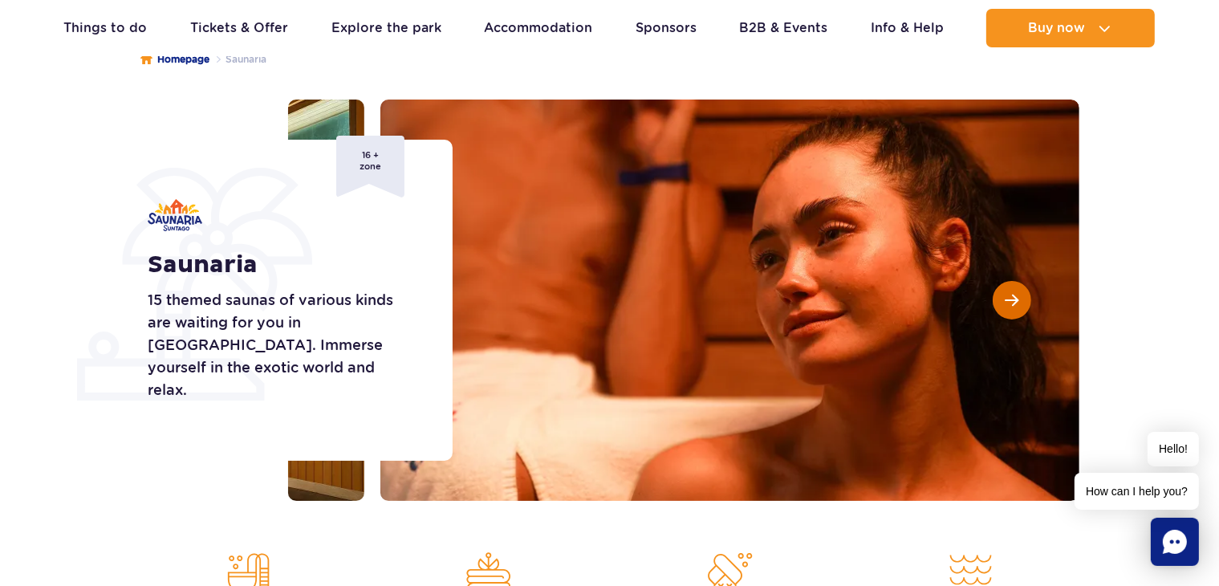
click at [1022, 303] on button "Next slide" at bounding box center [1012, 300] width 39 height 39
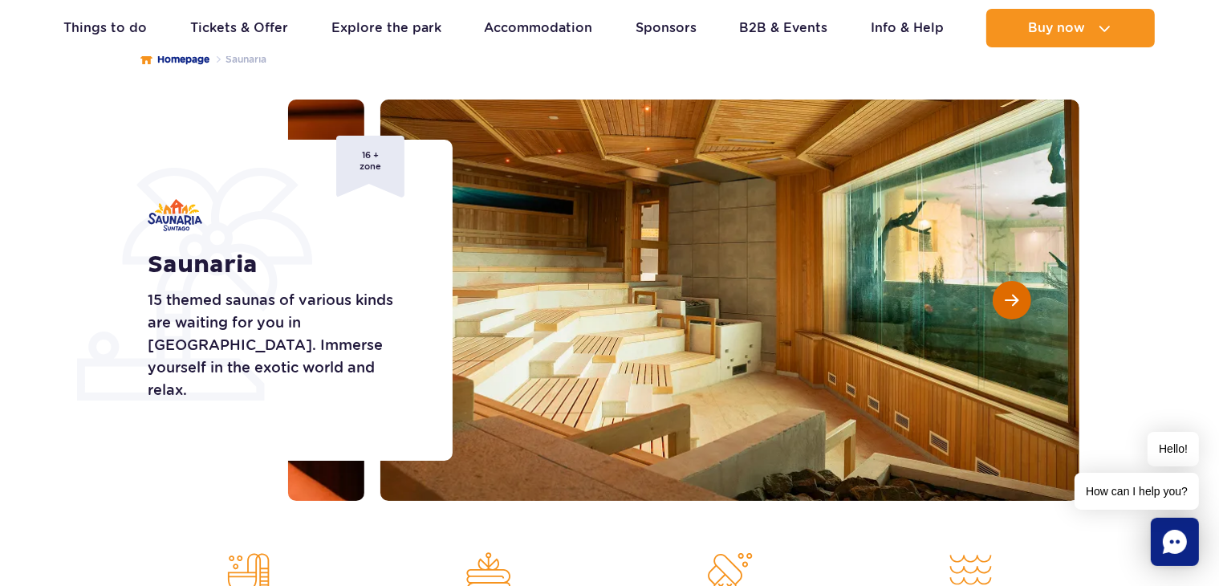
click at [1022, 303] on button "Next slide" at bounding box center [1012, 300] width 39 height 39
